Goal: Book appointment/travel/reservation

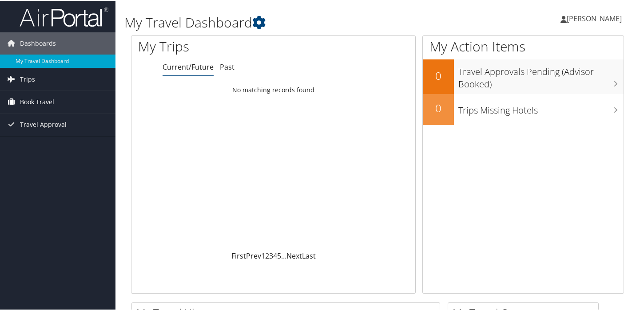
click at [18, 99] on link "Book Travel" at bounding box center [57, 101] width 115 height 22
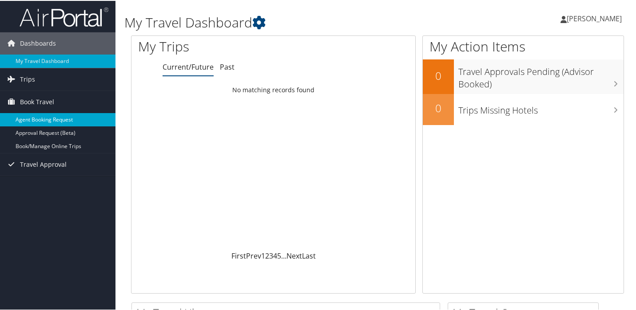
click at [19, 116] on link "Agent Booking Request" at bounding box center [57, 118] width 115 height 13
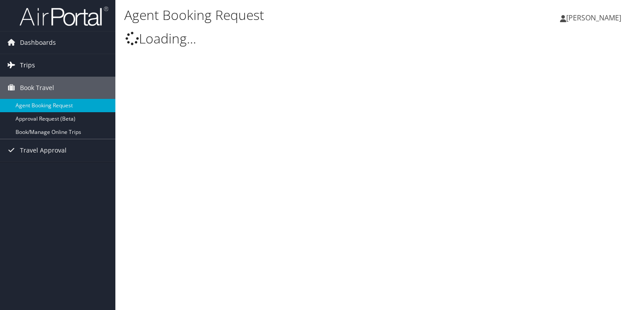
type input "JeongEun Lee"
select select "Statelauniv@CBTravel.com"
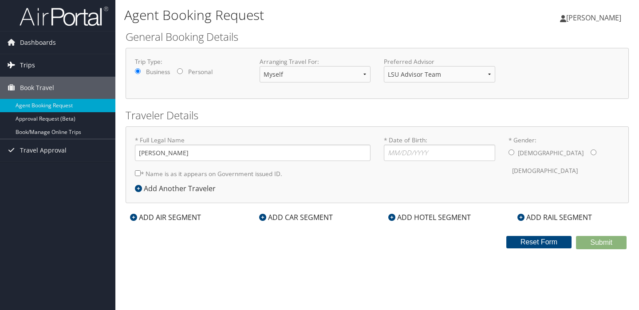
click at [31, 60] on span "Trips" at bounding box center [27, 65] width 15 height 22
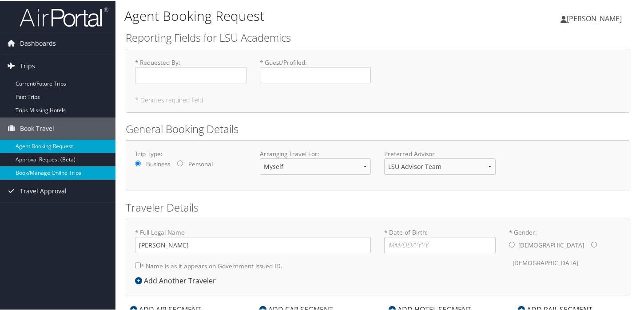
click at [28, 170] on link "Book/Manage Online Trips" at bounding box center [57, 172] width 115 height 13
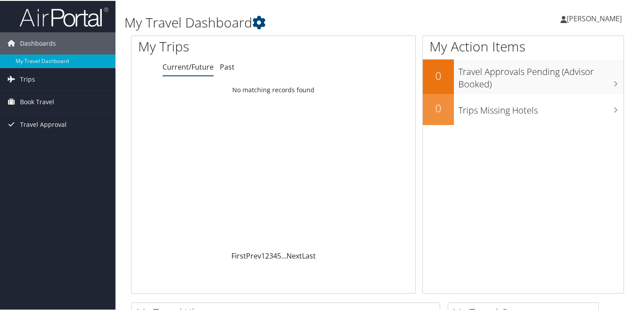
click at [588, 24] on link "[PERSON_NAME]" at bounding box center [595, 17] width 70 height 27
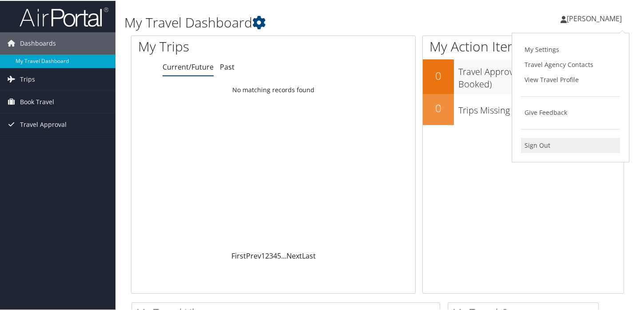
click at [535, 139] on link "Sign Out" at bounding box center [570, 144] width 99 height 15
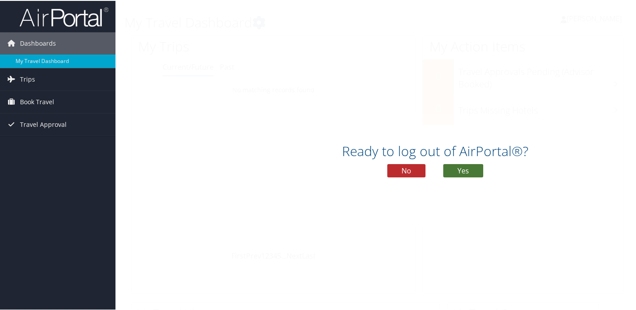
click at [455, 164] on button "Yes" at bounding box center [463, 169] width 40 height 13
